Goal: Task Accomplishment & Management: Complete application form

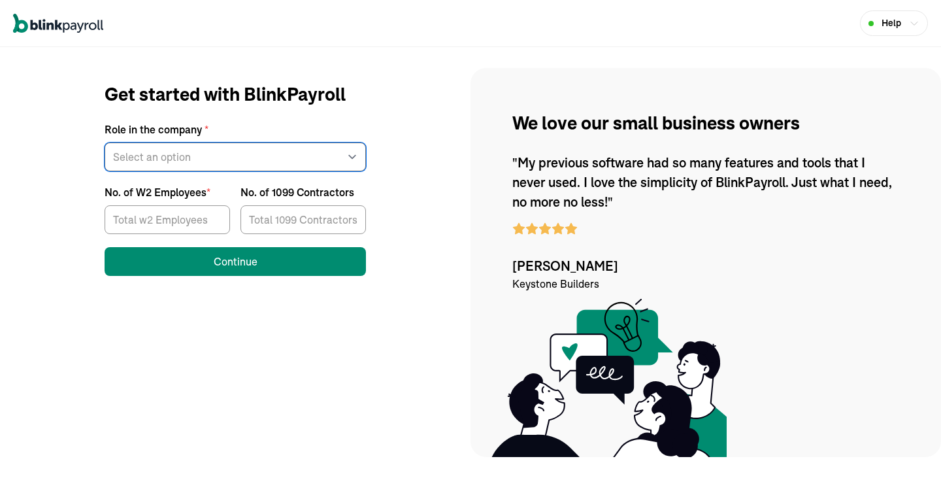
select select "other"
click option "Other" at bounding box center [0, 0] width 0 height 0
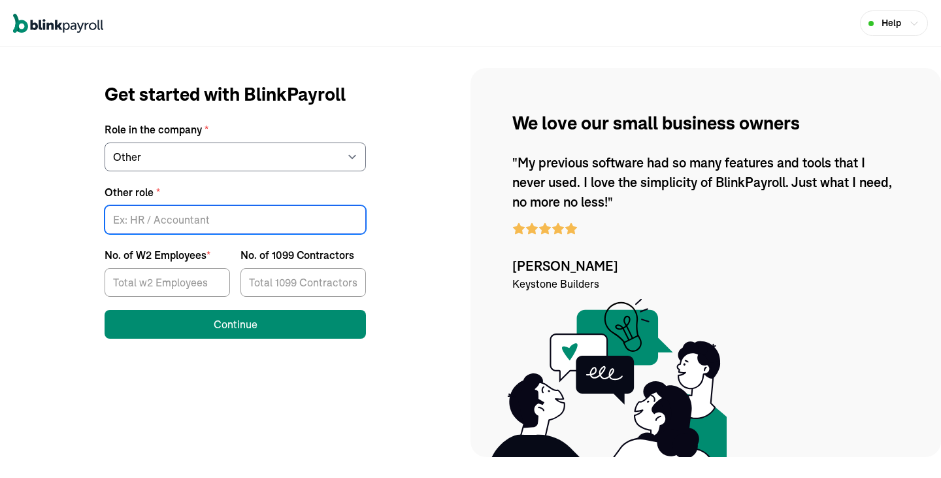
click at [138, 211] on input "Other role *" at bounding box center [236, 219] width 262 height 29
click at [139, 214] on input "Other role *" at bounding box center [236, 219] width 262 height 29
type input "Therapist"
type input "1"
click at [350, 282] on input "1" at bounding box center [304, 282] width 126 height 29
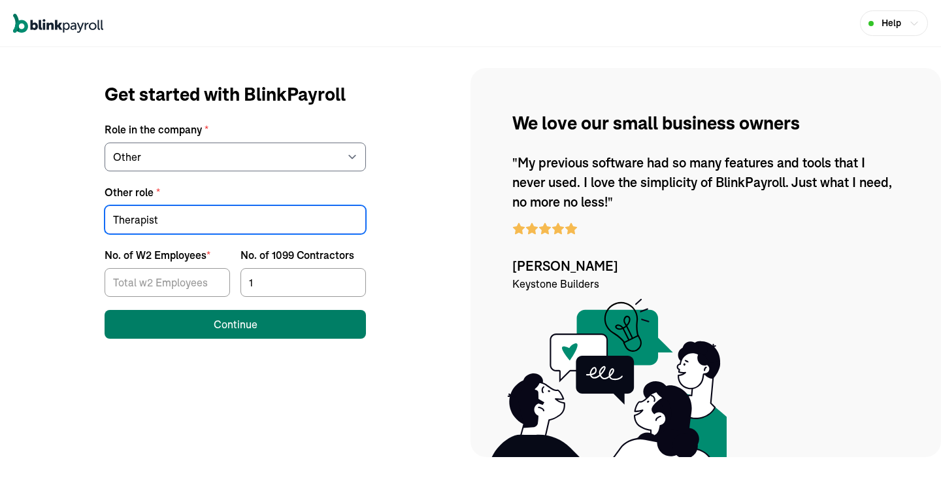
type input "Therapist"
click at [252, 328] on div "Continue" at bounding box center [236, 324] width 44 height 16
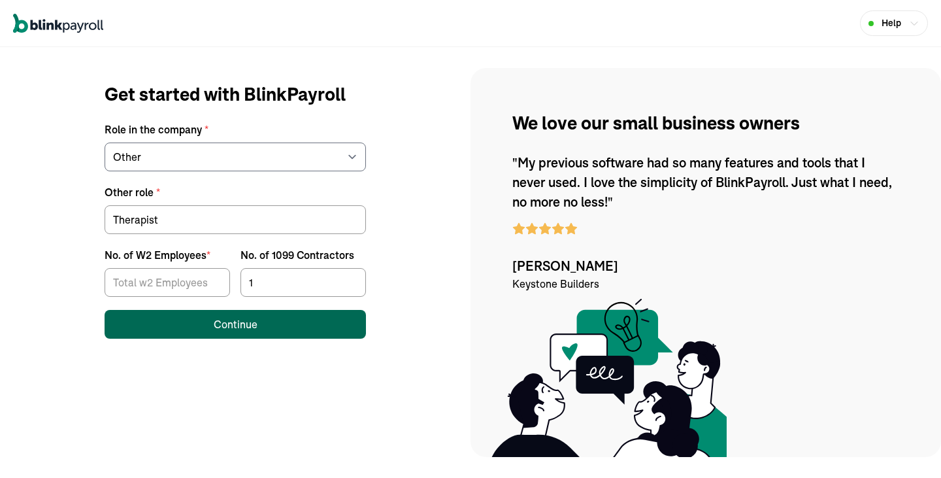
click at [262, 325] on button "Continue" at bounding box center [236, 324] width 262 height 29
click at [303, 331] on button "Continue" at bounding box center [236, 324] width 262 height 29
click at [273, 333] on button "Continue" at bounding box center [236, 324] width 262 height 29
click at [245, 326] on div "Continue" at bounding box center [236, 324] width 44 height 16
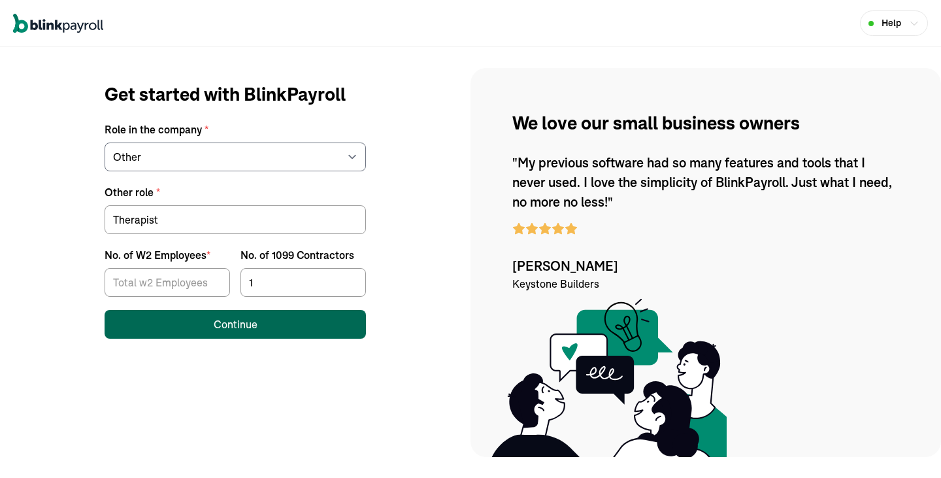
click at [289, 330] on button "Continue" at bounding box center [236, 324] width 262 height 29
click at [237, 321] on div "Continue" at bounding box center [236, 324] width 44 height 16
click at [249, 329] on div "Continue" at bounding box center [236, 324] width 44 height 16
